Goal: Task Accomplishment & Management: Manage account settings

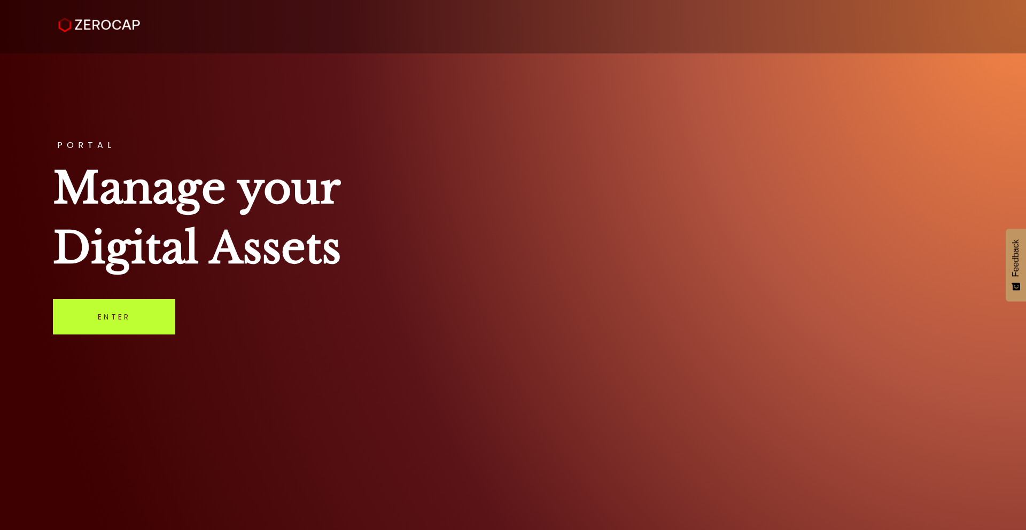
click at [137, 306] on link "Enter" at bounding box center [114, 316] width 122 height 35
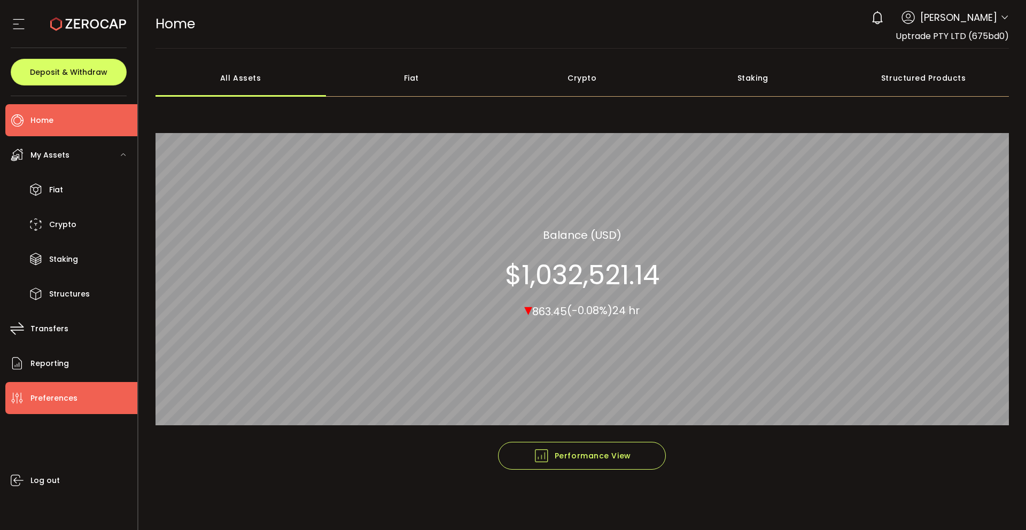
click at [59, 396] on span "Preferences" at bounding box center [53, 399] width 47 height 16
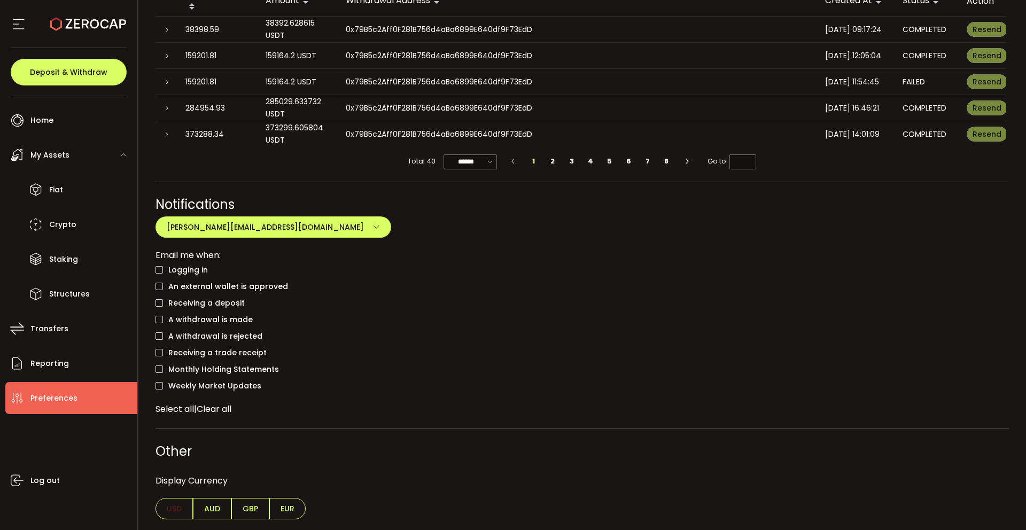
scroll to position [858, 0]
